Goal: Information Seeking & Learning: Learn about a topic

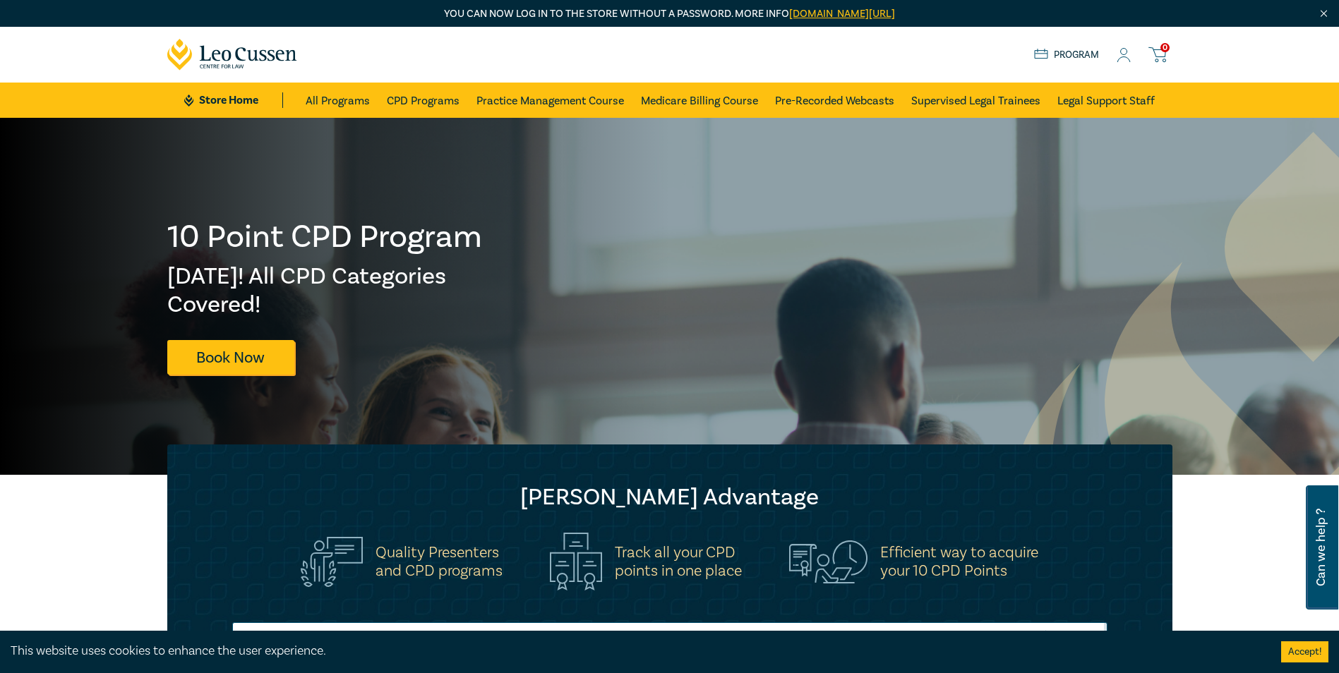
click at [1120, 56] on icon at bounding box center [1123, 55] width 14 height 15
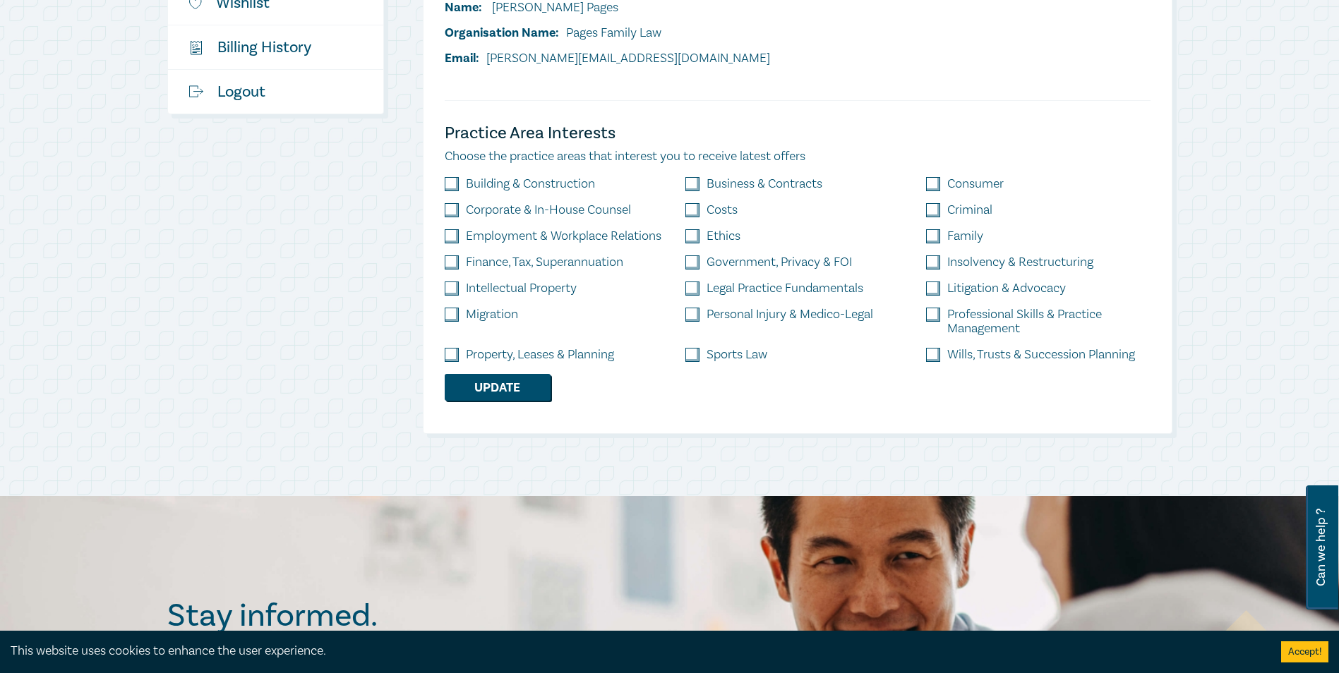
scroll to position [423, 0]
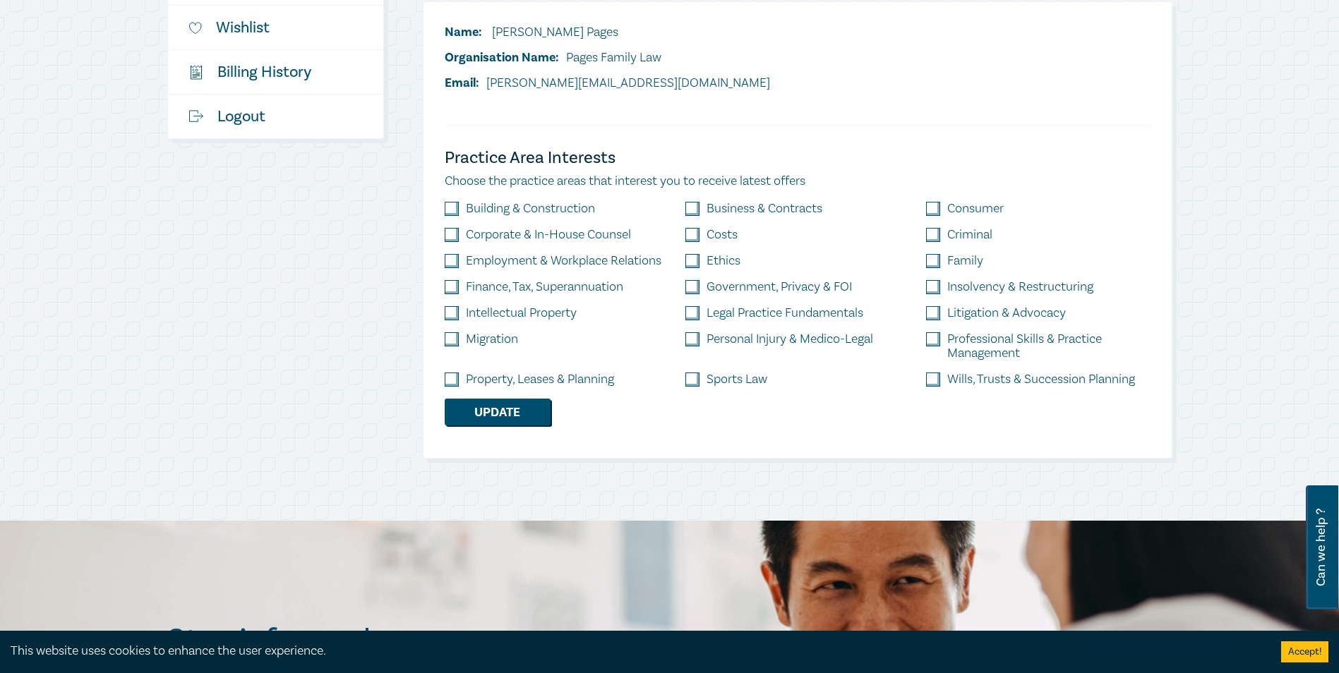
click at [935, 260] on input "checkbox" at bounding box center [933, 261] width 14 height 14
checkbox input "true"
click at [939, 342] on input "checkbox" at bounding box center [933, 339] width 14 height 14
checkbox input "true"
click at [543, 407] on button "Update" at bounding box center [498, 412] width 106 height 27
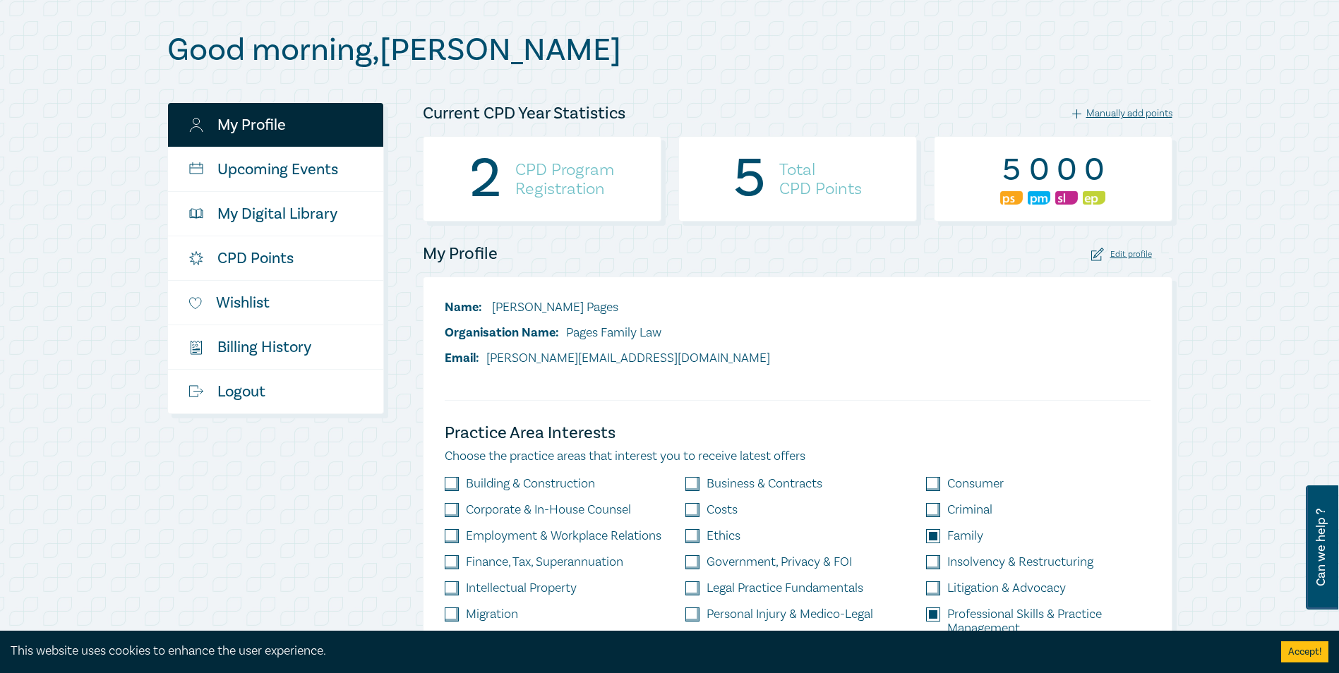
scroll to position [141, 0]
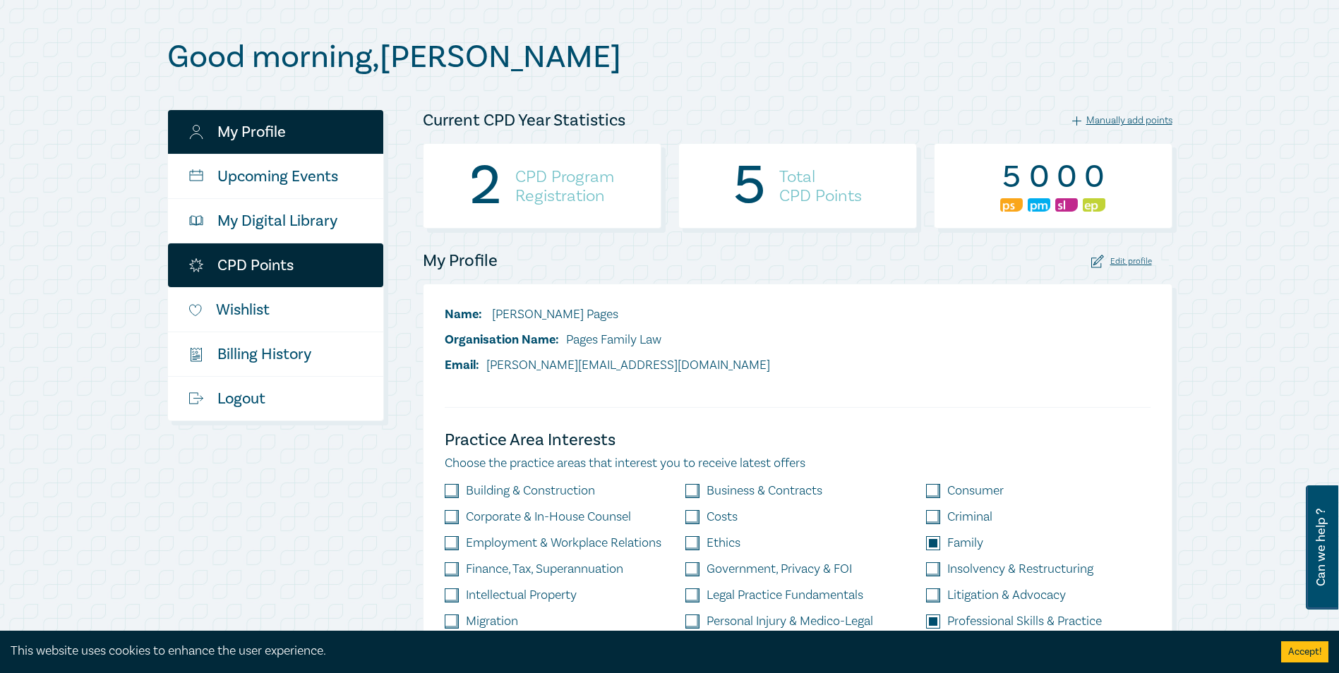
click at [267, 272] on link "CPD Points" at bounding box center [275, 265] width 215 height 44
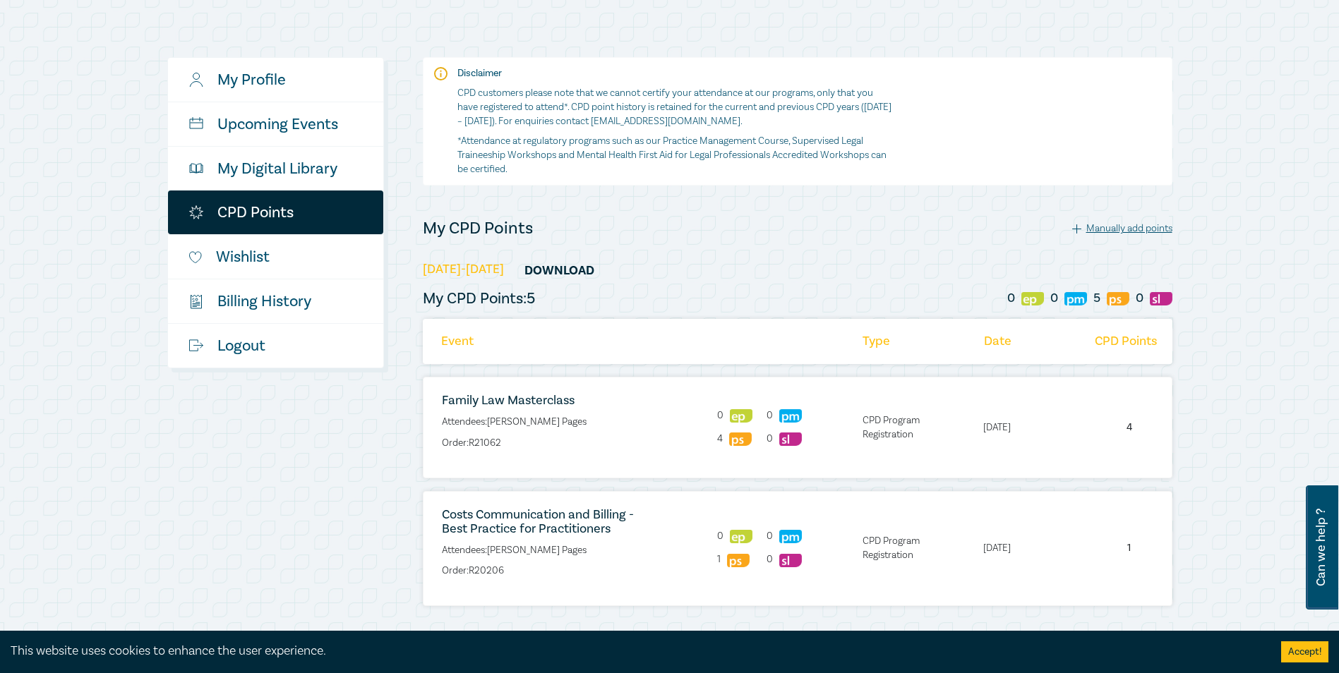
scroll to position [141, 0]
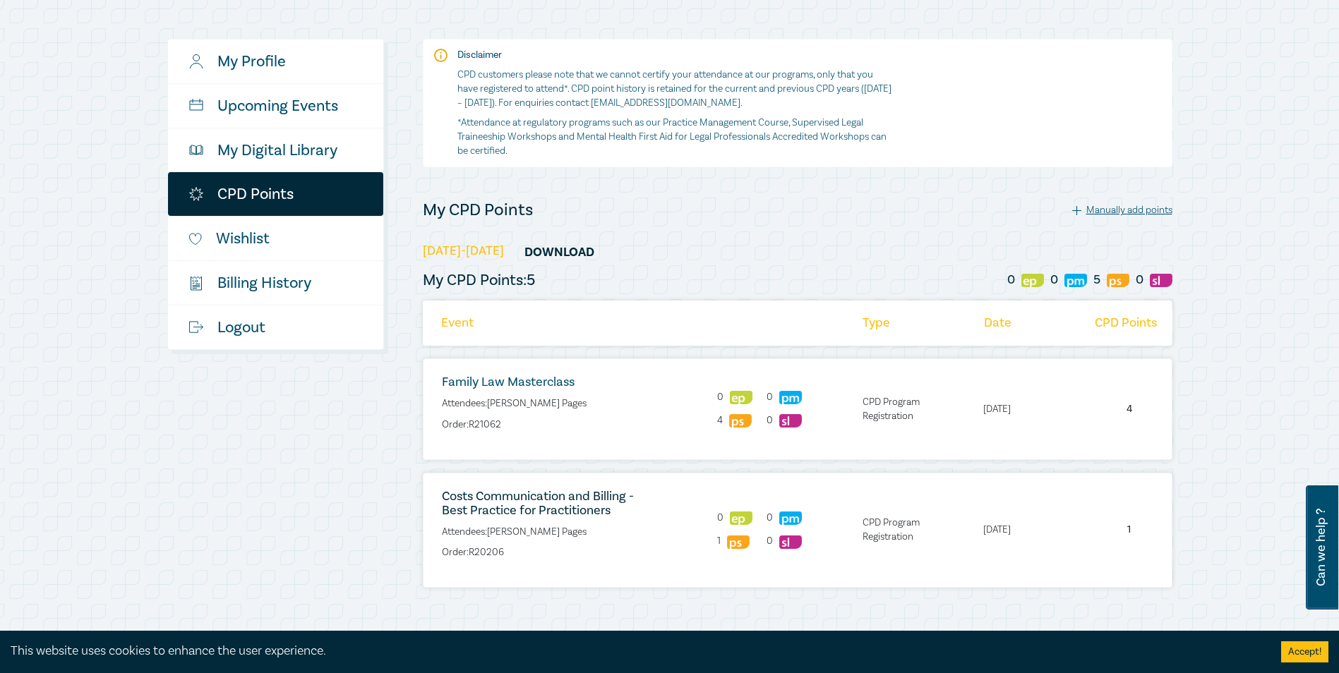
click at [532, 377] on link "Family Law Masterclass" at bounding box center [508, 382] width 133 height 16
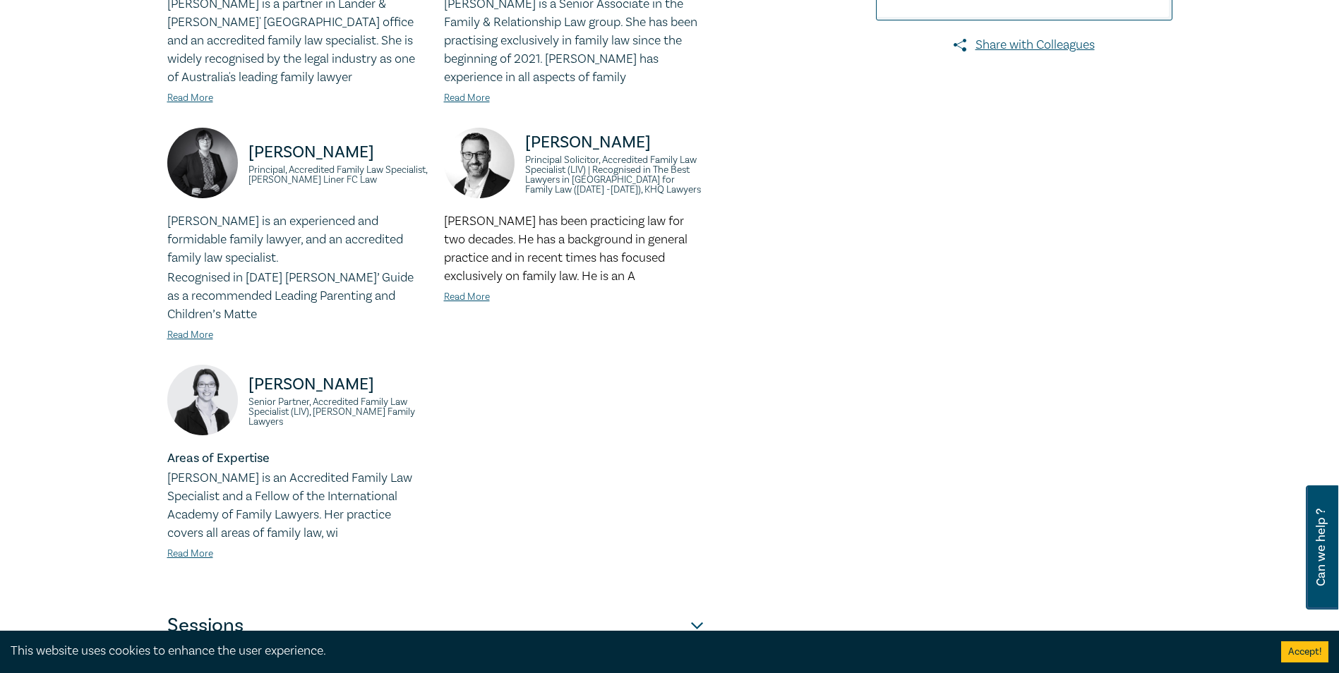
scroll to position [353, 0]
